Goal: Information Seeking & Learning: Learn about a topic

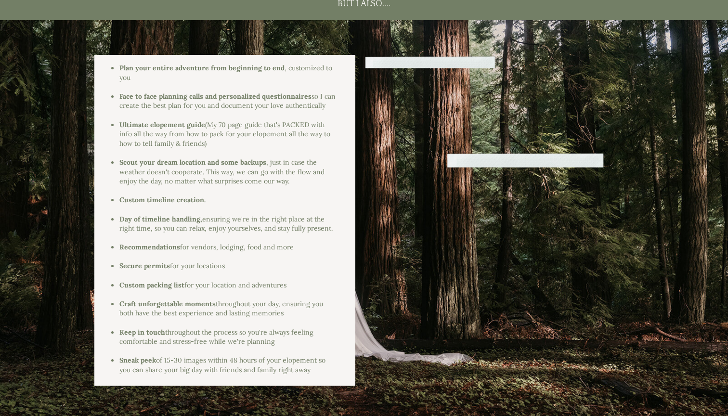
scroll to position [1230, 0]
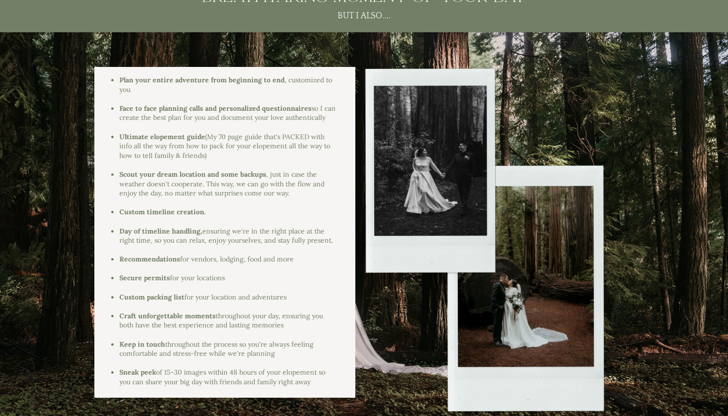
drag, startPoint x: 120, startPoint y: 79, endPoint x: 317, endPoint y: 376, distance: 356.2
click at [317, 376] on div "Plan your entire adventure from beginning to end , customized to you Face to fa…" at bounding box center [220, 233] width 234 height 314
click at [273, 283] on div at bounding box center [220, 288] width 234 height 10
drag, startPoint x: 277, startPoint y: 349, endPoint x: 116, endPoint y: 93, distance: 302.0
click at [116, 93] on div "Plan your entire adventure from beginning to end , customized to you Face to fa…" at bounding box center [220, 233] width 234 height 314
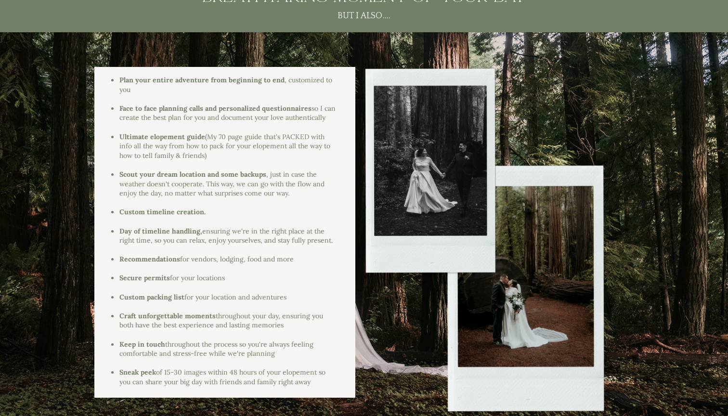
click at [118, 77] on ul "Plan your entire adventure from beginning to end , customized to you" at bounding box center [224, 85] width 224 height 19
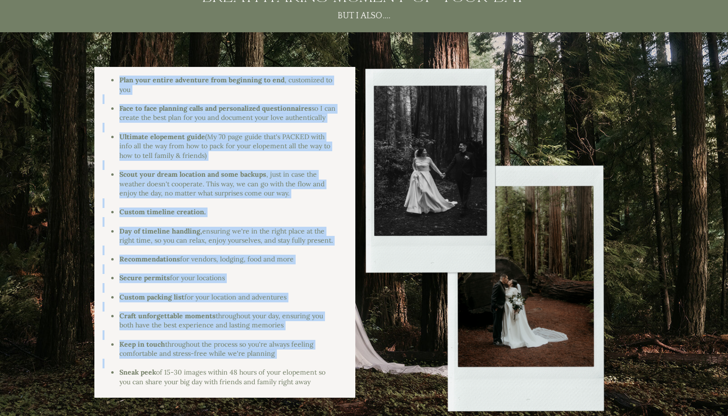
drag, startPoint x: 118, startPoint y: 79, endPoint x: 311, endPoint y: 353, distance: 335.4
click at [312, 353] on div "Plan your entire adventure from beginning to end , customized to you Face to fa…" at bounding box center [220, 233] width 234 height 314
copy div "Plan your entire adventure from beginning to end , customized to you Face to fa…"
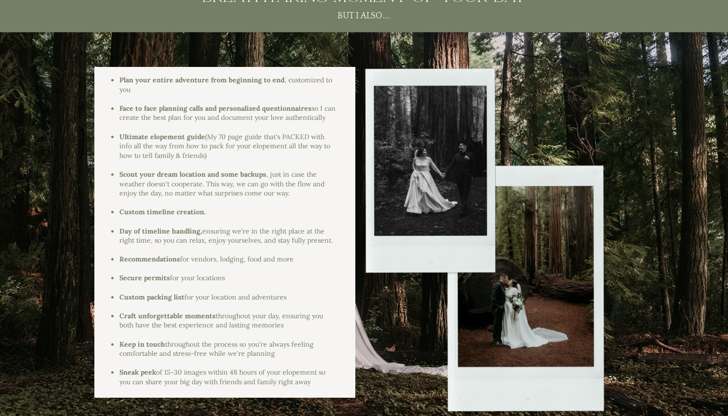
click at [347, 326] on div at bounding box center [224, 232] width 261 height 331
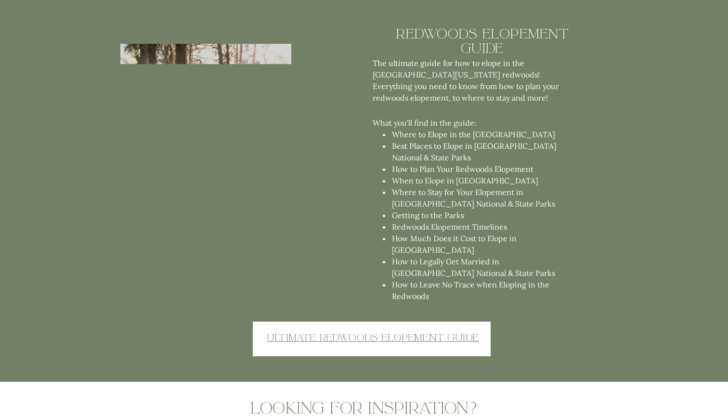
scroll to position [2576, 0]
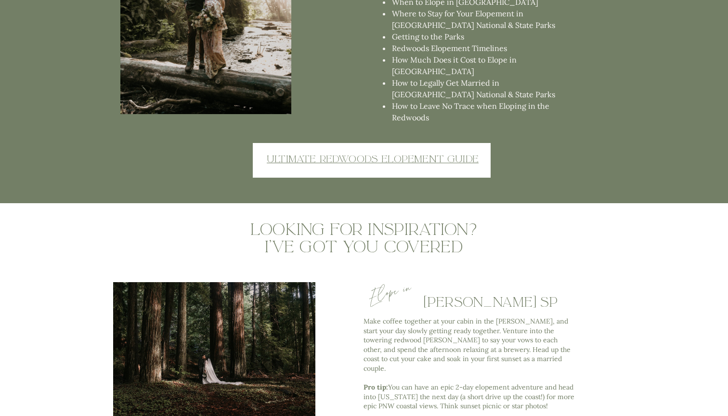
click at [380, 156] on u "Ultimate redwoods elopement guide" at bounding box center [373, 159] width 212 height 13
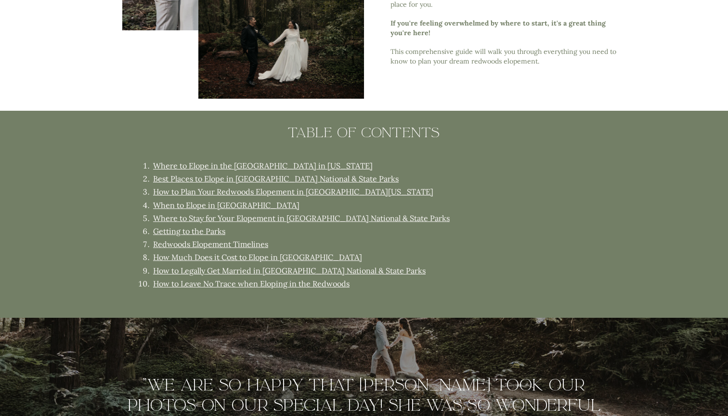
scroll to position [592, 0]
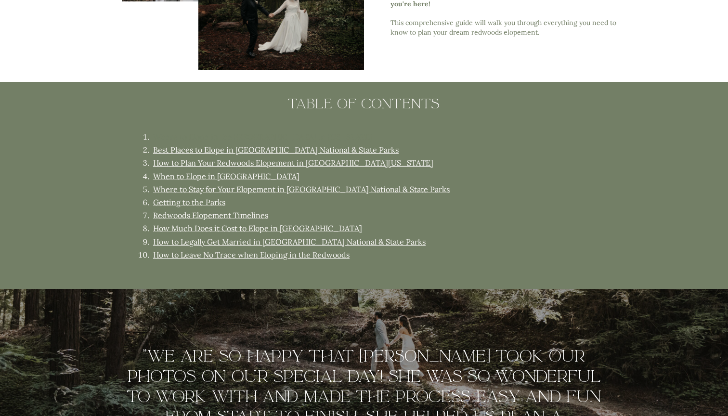
click at [286, 136] on link "Where to Elope in the [GEOGRAPHIC_DATA] in [US_STATE]" at bounding box center [263, 137] width 220 height 10
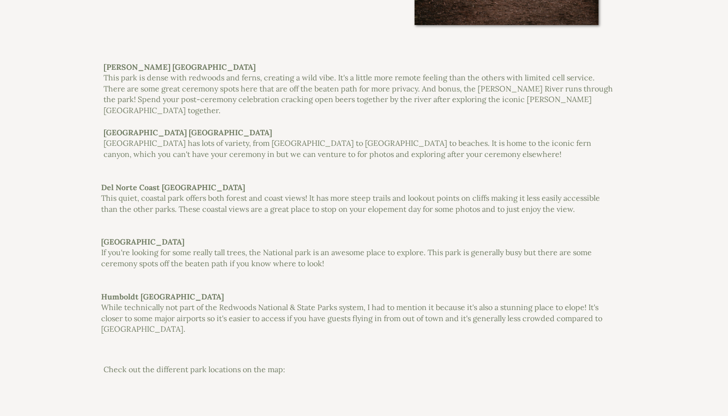
scroll to position [2045, 0]
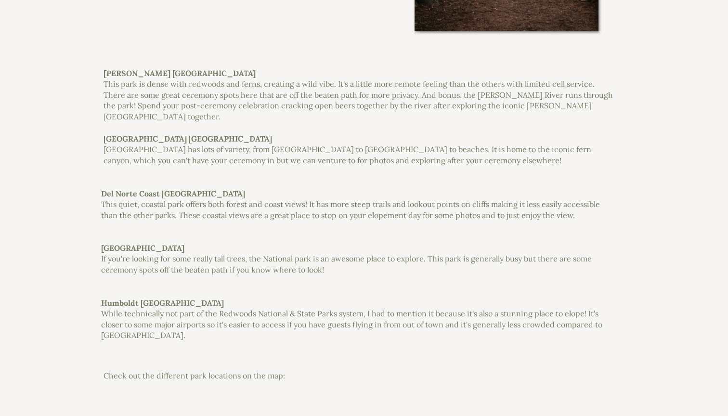
drag, startPoint x: 104, startPoint y: 71, endPoint x: 269, endPoint y: 330, distance: 307.6
click at [269, 330] on div "the best places to elope in the redwoods national & state parks [GEOGRAPHIC_DAT…" at bounding box center [364, 216] width 578 height 972
copy div "Loremips Dolor Sitametc Adipi Elit Sedd eius te incid utla etdolore mag aliqu, …"
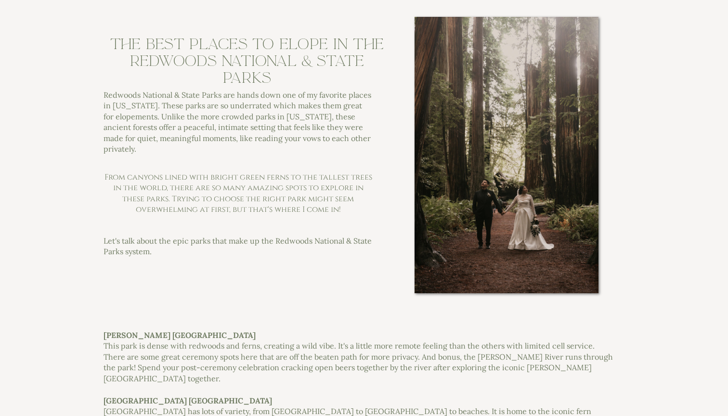
scroll to position [1780, 0]
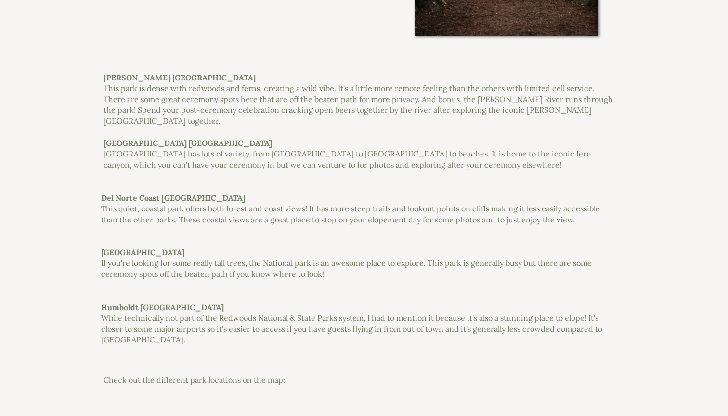
scroll to position [2014, 0]
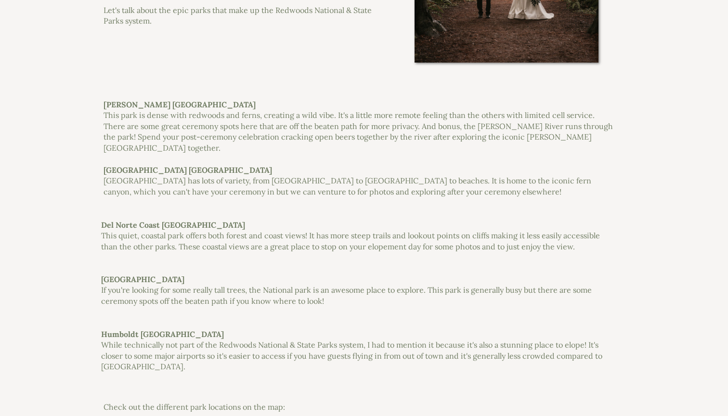
drag, startPoint x: 105, startPoint y: 103, endPoint x: 216, endPoint y: 364, distance: 284.2
click at [216, 364] on div "the best places to elope in the redwoods national & state parks [GEOGRAPHIC_DAT…" at bounding box center [364, 247] width 578 height 972
copy div "Loremips Dolor Sitametc Adipi Elit Sedd eius te incid utla etdolore mag aliqu, …"
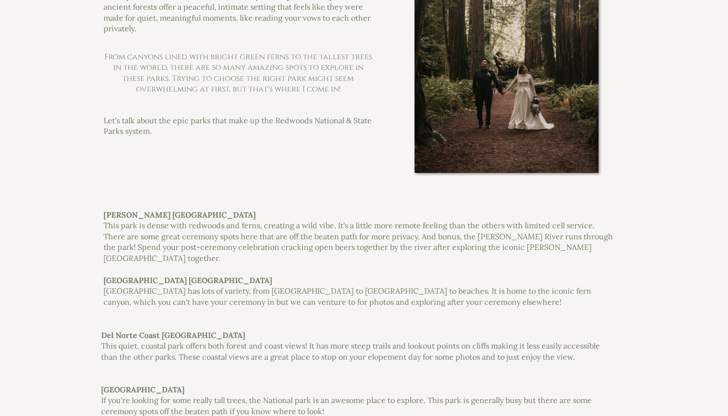
scroll to position [1784, 0]
